Goal: Navigation & Orientation: Find specific page/section

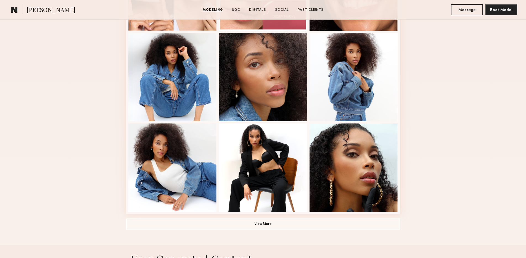
scroll to position [312, 0]
click at [268, 226] on button "View More" at bounding box center [263, 223] width 274 height 11
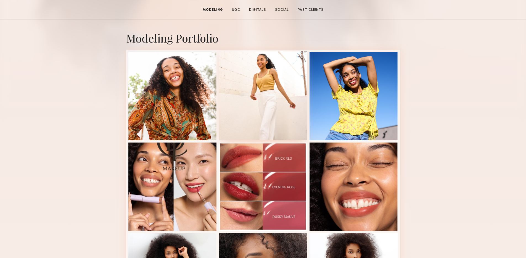
scroll to position [123, 0]
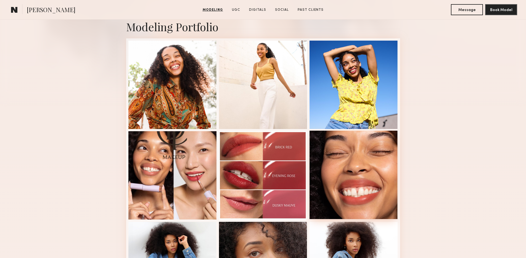
click at [351, 163] on div at bounding box center [354, 175] width 88 height 88
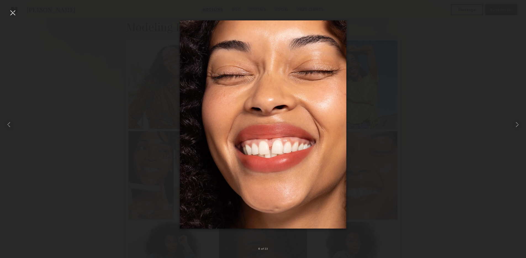
click at [12, 10] on div at bounding box center [12, 12] width 9 height 9
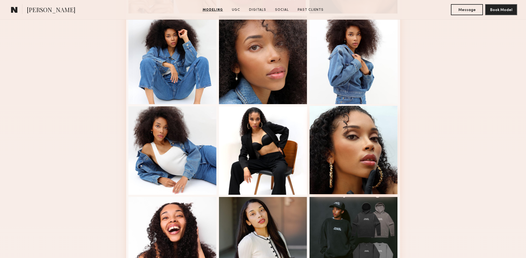
scroll to position [326, 0]
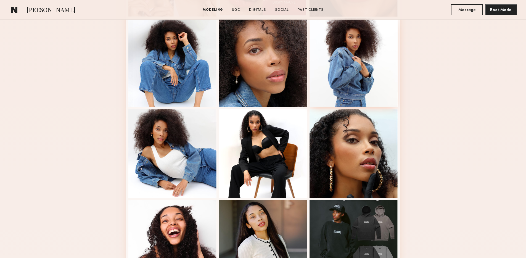
click at [342, 78] on div at bounding box center [354, 62] width 88 height 88
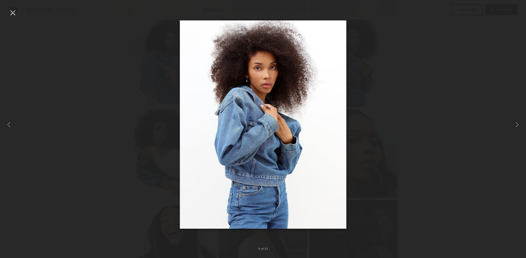
click at [8, 14] on div at bounding box center [12, 12] width 9 height 9
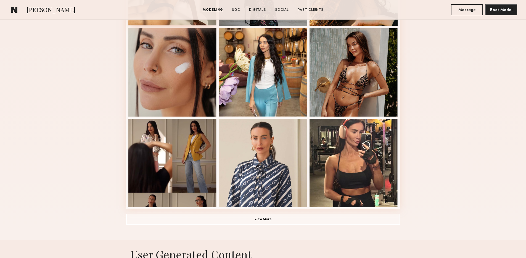
scroll to position [354, 0]
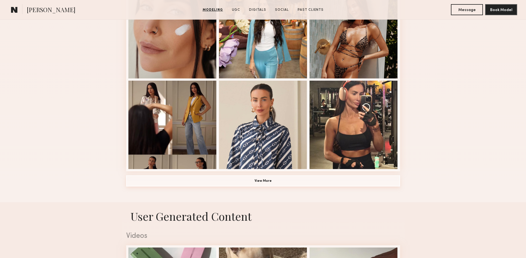
click at [271, 183] on button "View More" at bounding box center [263, 180] width 274 height 11
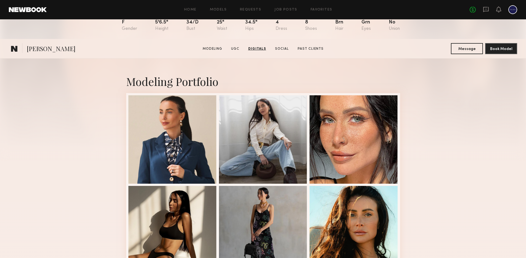
scroll to position [0, 0]
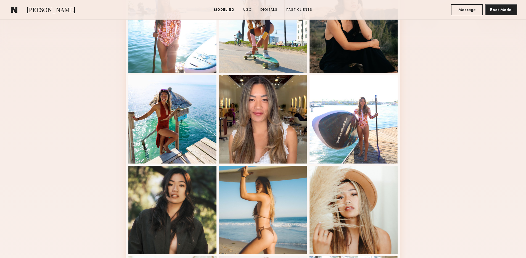
scroll to position [178, 0]
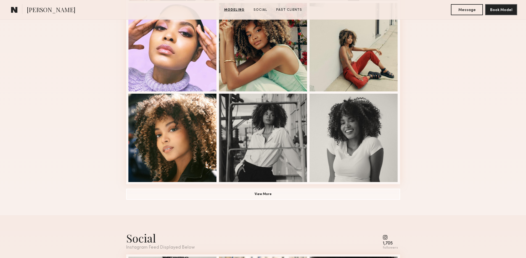
scroll to position [341, 0]
click at [278, 197] on button "View More" at bounding box center [263, 194] width 274 height 11
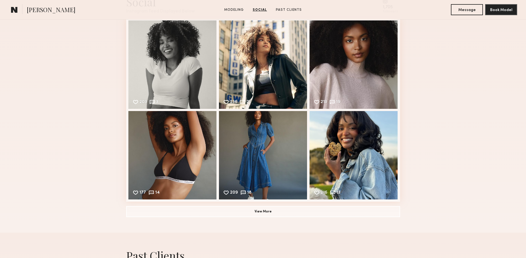
scroll to position [925, 0]
click at [243, 143] on div "209 18 Likes & comments displayed to show model’s engagement" at bounding box center [263, 154] width 88 height 88
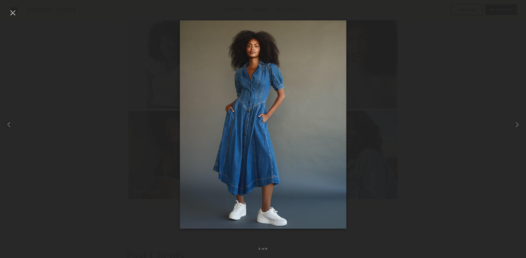
click at [12, 11] on div at bounding box center [12, 12] width 9 height 9
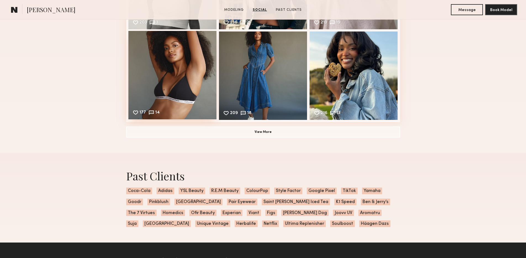
scroll to position [1013, 0]
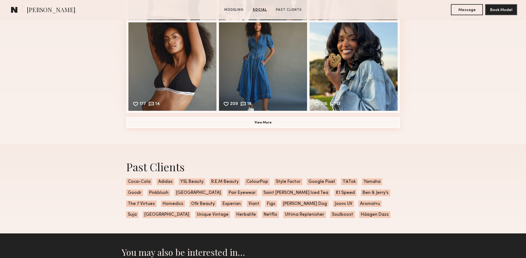
click at [193, 124] on button "View More" at bounding box center [263, 122] width 274 height 11
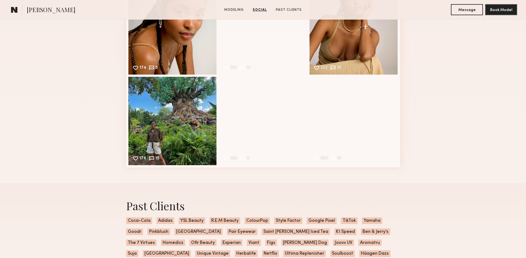
scroll to position [1175, 0]
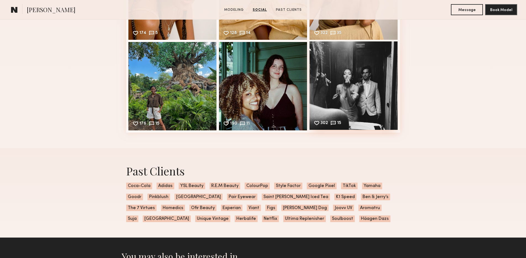
click at [336, 79] on div "302 15 Likes & comments displayed to show model’s engagement" at bounding box center [354, 85] width 88 height 88
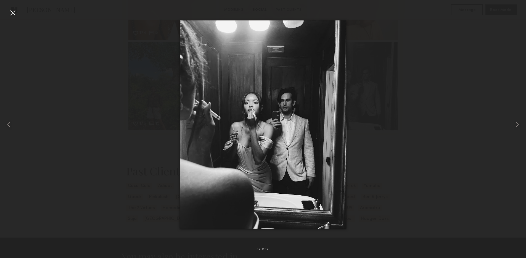
click at [15, 13] on div at bounding box center [12, 12] width 9 height 9
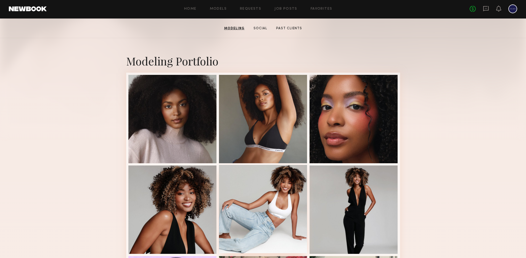
scroll to position [75, 0]
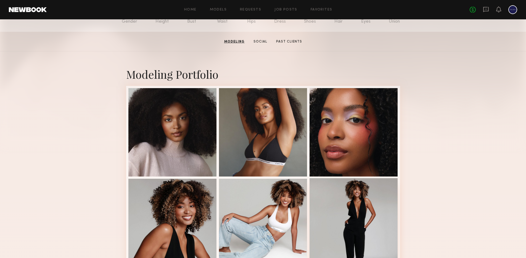
click at [352, 202] on div at bounding box center [354, 222] width 88 height 88
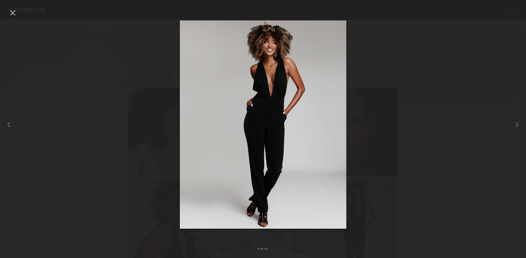
click at [9, 12] on div at bounding box center [12, 12] width 9 height 9
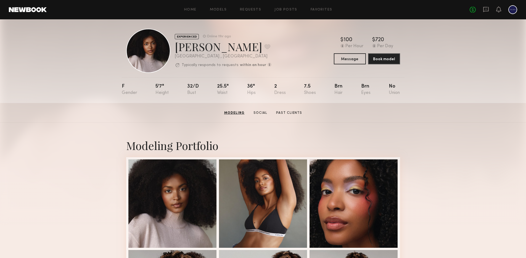
scroll to position [0, 0]
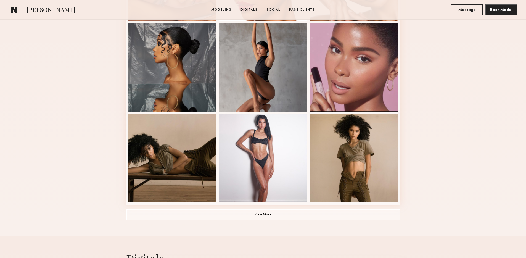
scroll to position [329, 0]
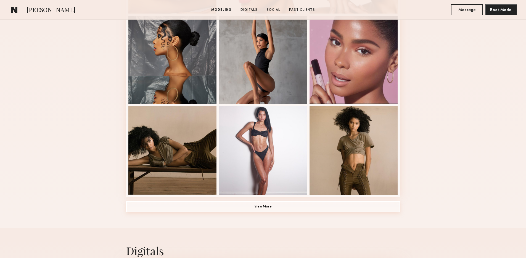
click at [279, 206] on button "View More" at bounding box center [263, 206] width 274 height 11
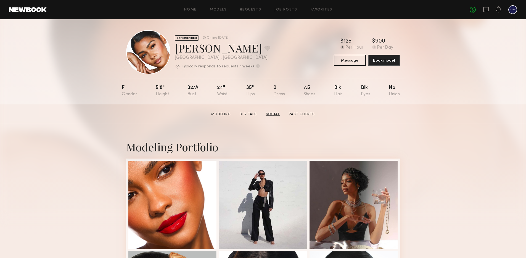
scroll to position [0, 0]
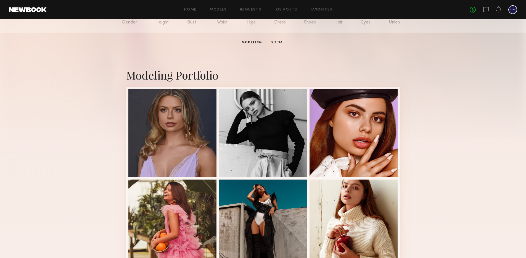
scroll to position [75, 0]
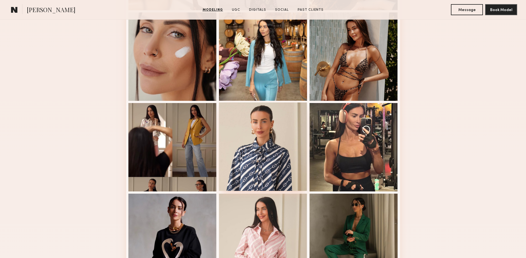
scroll to position [331, 0]
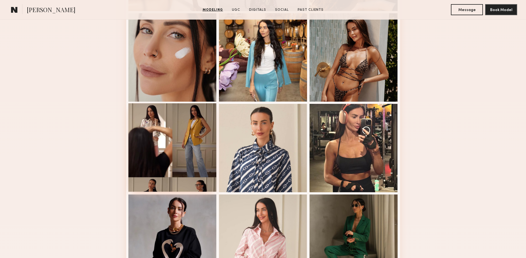
click at [192, 144] on div at bounding box center [172, 147] width 88 height 88
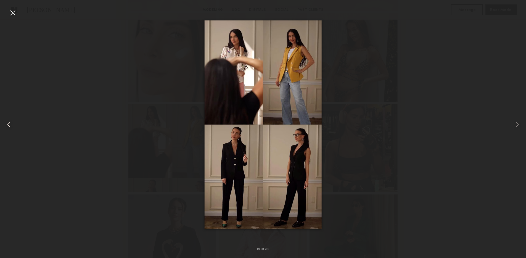
click at [11, 18] on div at bounding box center [10, 124] width 21 height 231
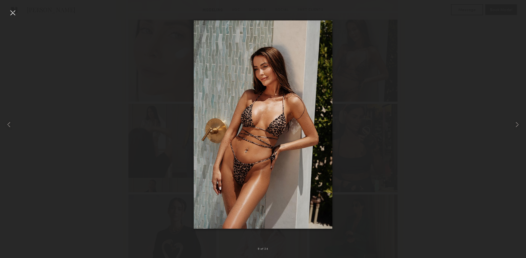
click at [15, 15] on div at bounding box center [12, 12] width 9 height 9
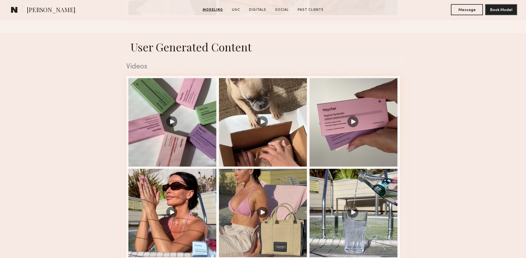
scroll to position [878, 0]
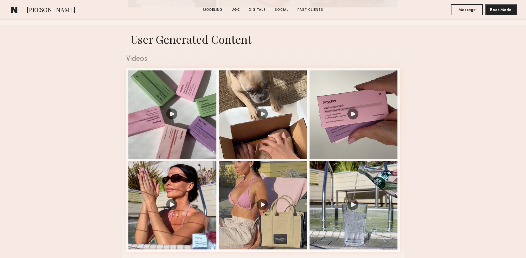
click at [173, 115] on div at bounding box center [172, 114] width 88 height 88
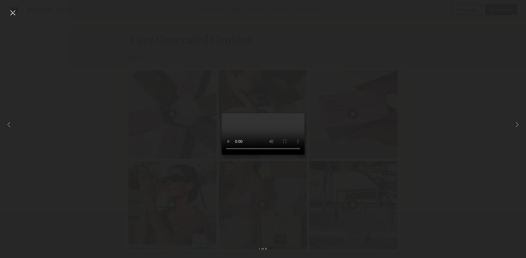
click at [10, 12] on div at bounding box center [12, 12] width 9 height 9
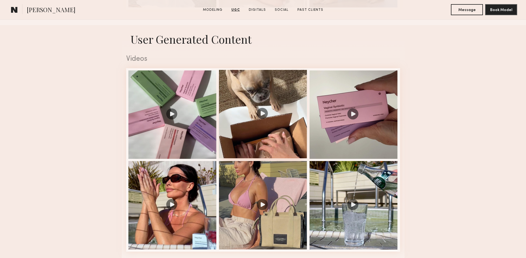
click at [283, 121] on div at bounding box center [263, 114] width 88 height 88
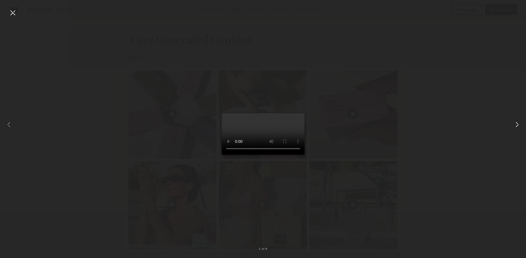
click at [517, 127] on common-icon at bounding box center [517, 124] width 9 height 9
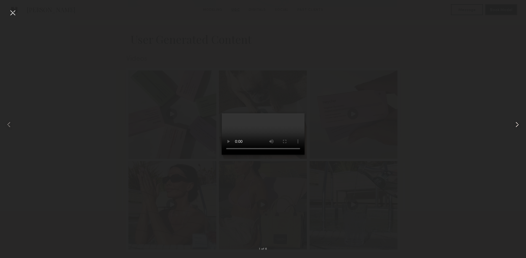
click at [517, 127] on common-icon at bounding box center [517, 124] width 9 height 9
click at [8, 13] on div at bounding box center [12, 12] width 9 height 9
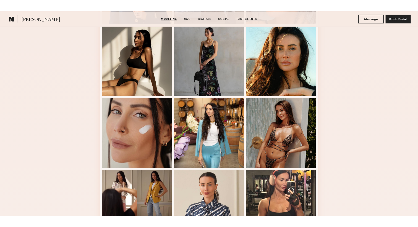
scroll to position [122, 0]
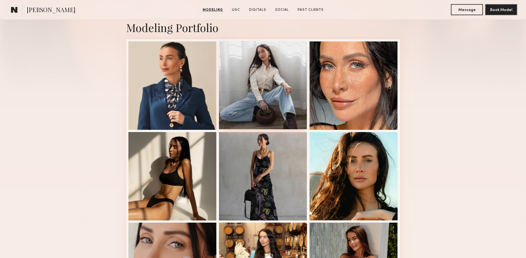
click at [272, 101] on div at bounding box center [263, 85] width 88 height 88
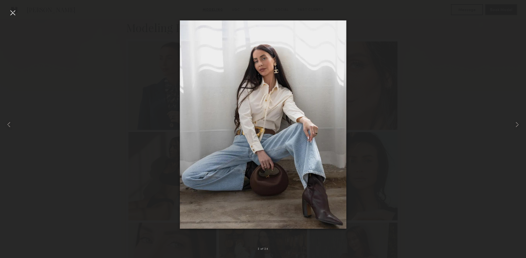
click at [101, 95] on div at bounding box center [263, 124] width 526 height 231
